Goal: Information Seeking & Learning: Learn about a topic

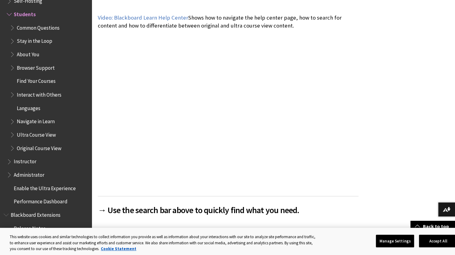
click at [22, 27] on span "Common Questions" at bounding box center [38, 27] width 43 height 8
click at [14, 29] on span "Book outline for Blackboard Learn Help" at bounding box center [13, 27] width 6 height 8
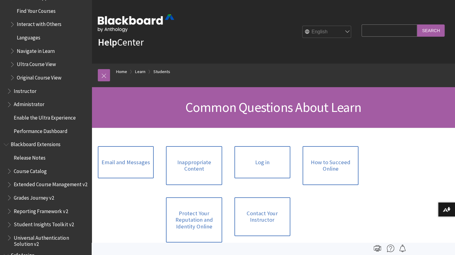
scroll to position [760, 0]
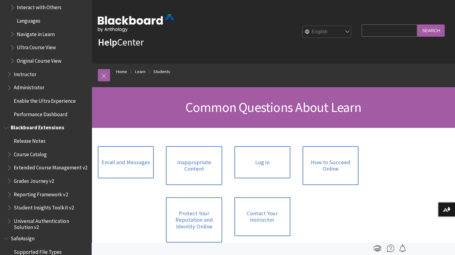
click at [10, 156] on span "Book outline for Blackboard Extensions" at bounding box center [10, 153] width 6 height 8
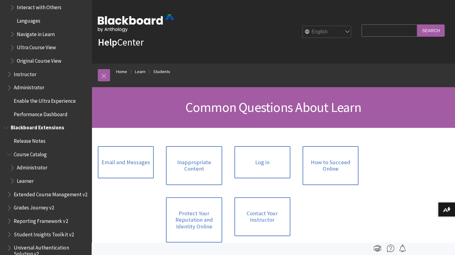
click at [25, 184] on span "Learner" at bounding box center [25, 180] width 17 height 8
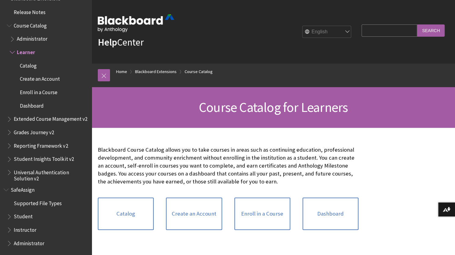
scroll to position [559, 0]
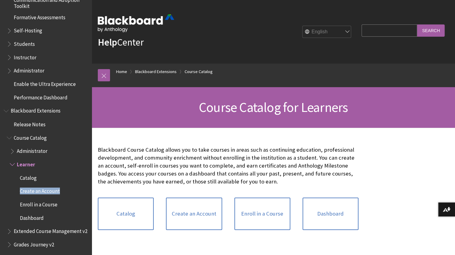
drag, startPoint x: 86, startPoint y: 193, endPoint x: 87, endPoint y: 180, distance: 13.2
click at [87, 180] on div "All Products Playlists Playlists Ally Ally for LMS Ally for Websites Ally Ally …" at bounding box center [46, 127] width 92 height 255
